Goal: Find specific page/section: Find specific page/section

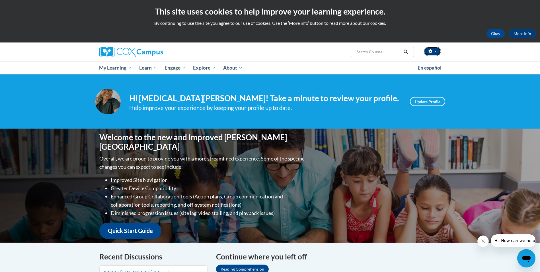
click at [440, 52] on button "button" at bounding box center [432, 51] width 17 height 9
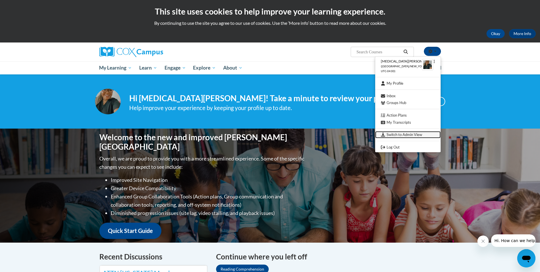
click at [413, 133] on link "Switch to Admin View" at bounding box center [407, 134] width 65 height 7
